Goal: Information Seeking & Learning: Understand process/instructions

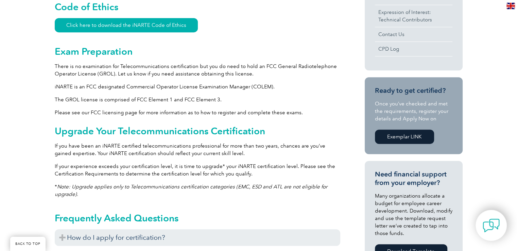
scroll to position [408, 0]
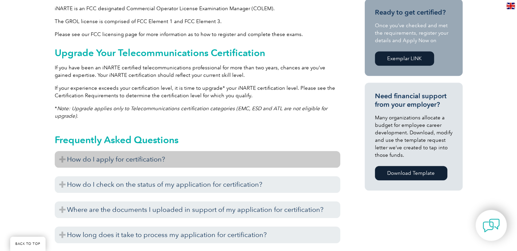
click at [67, 160] on h3 "How do I apply for certification?" at bounding box center [198, 159] width 286 height 17
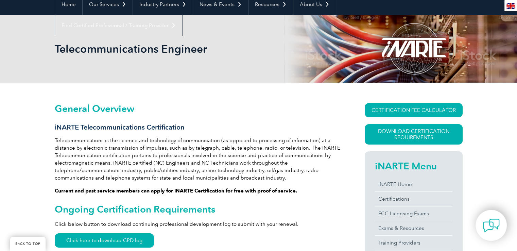
scroll to position [68, 0]
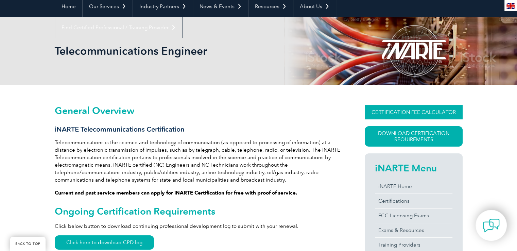
click at [418, 116] on link "CERTIFICATION FEE CALCULATOR" at bounding box center [414, 112] width 98 height 14
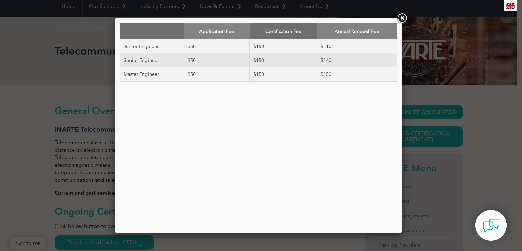
click at [402, 18] on link at bounding box center [402, 18] width 12 height 12
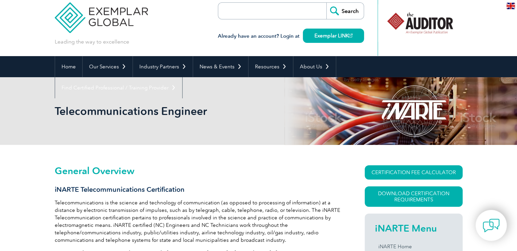
scroll to position [0, 0]
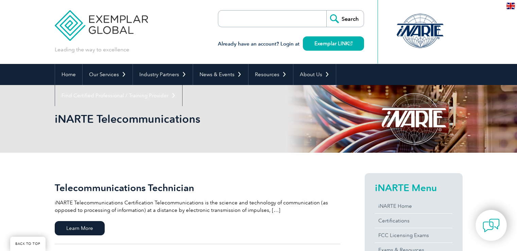
scroll to position [136, 0]
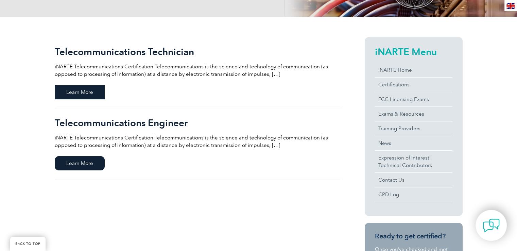
click at [84, 90] on span "Learn More" at bounding box center [80, 92] width 50 height 14
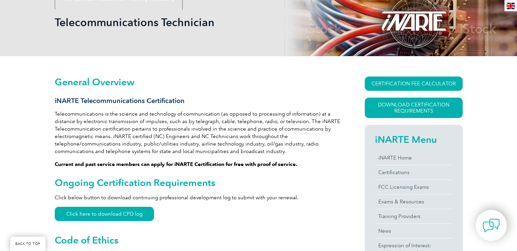
scroll to position [68, 0]
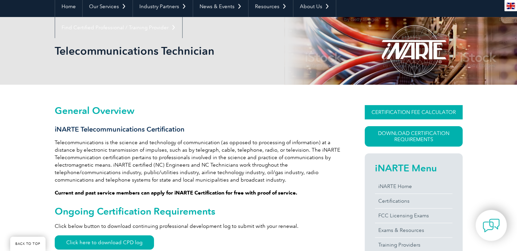
click at [427, 116] on link "CERTIFICATION FEE CALCULATOR" at bounding box center [414, 112] width 98 height 14
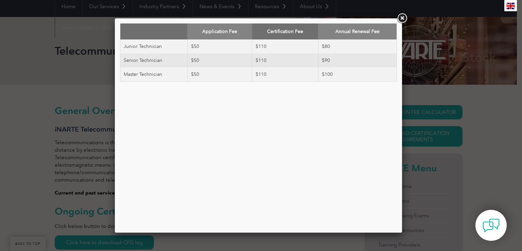
click at [402, 19] on link at bounding box center [402, 18] width 12 height 12
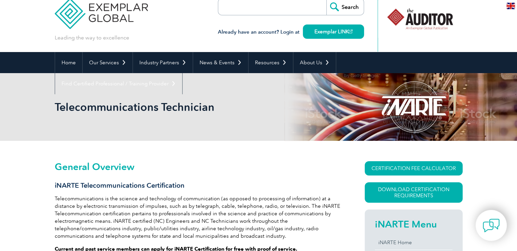
scroll to position [0, 0]
